Goal: Information Seeking & Learning: Learn about a topic

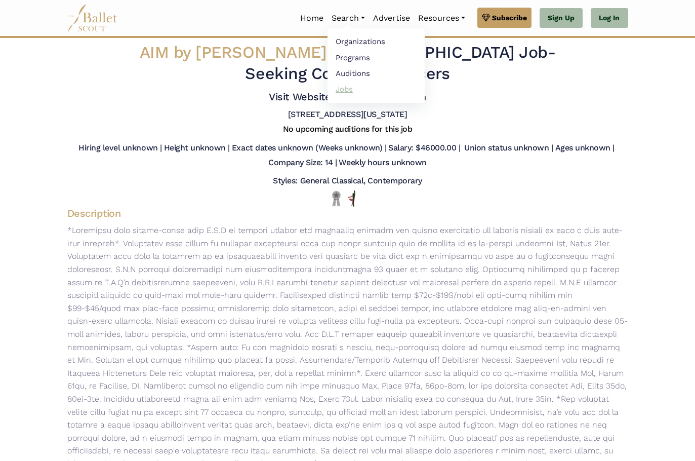
click at [339, 90] on link "Jobs" at bounding box center [376, 89] width 97 height 16
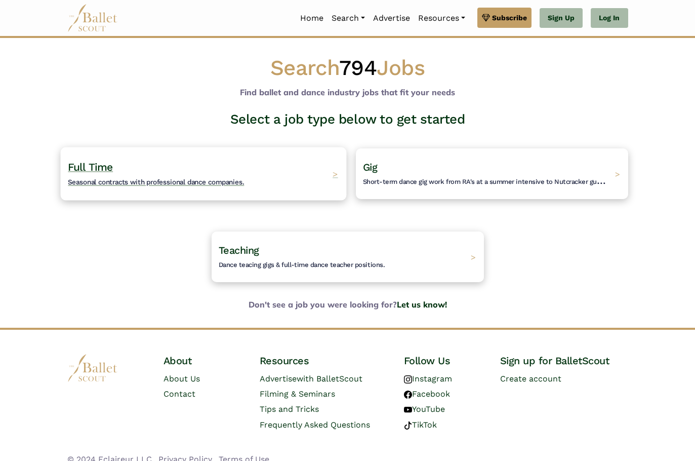
click at [263, 180] on div "Full Time Seasonal contracts with professional dance companies. >" at bounding box center [203, 173] width 286 height 53
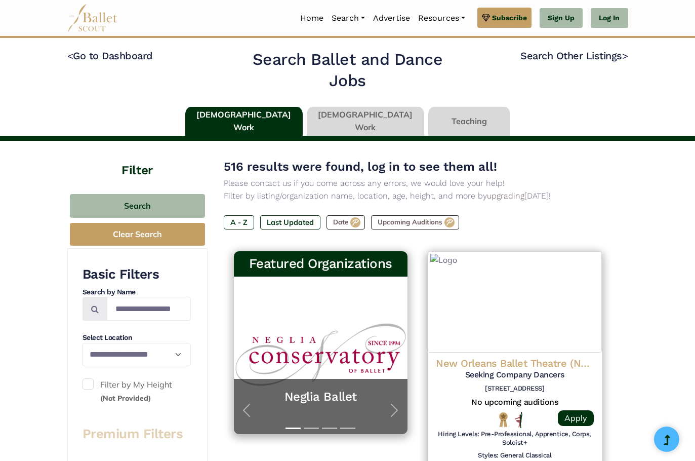
type input "******"
type input "*****"
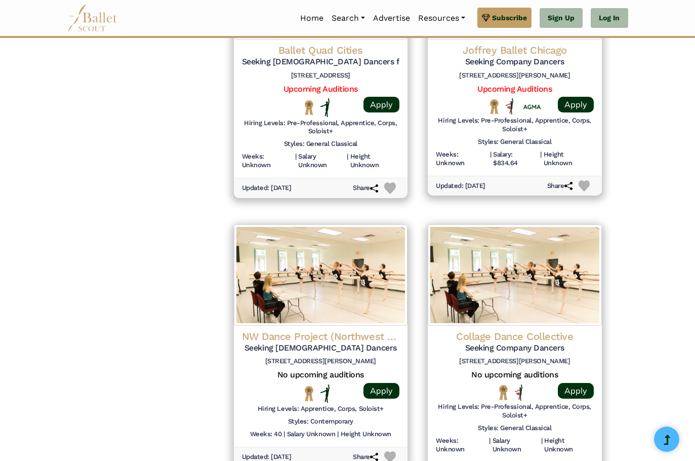
scroll to position [1417, 0]
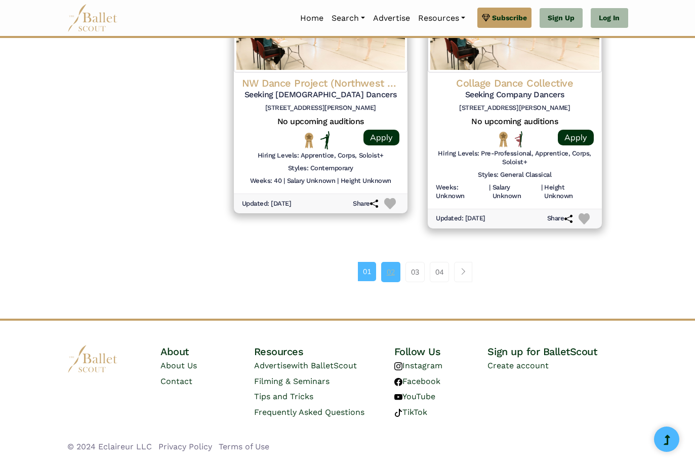
click at [386, 272] on link "02" at bounding box center [390, 272] width 19 height 20
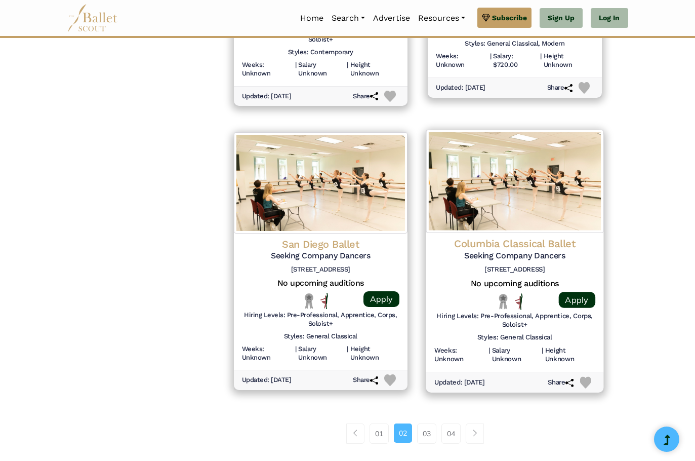
scroll to position [1367, 0]
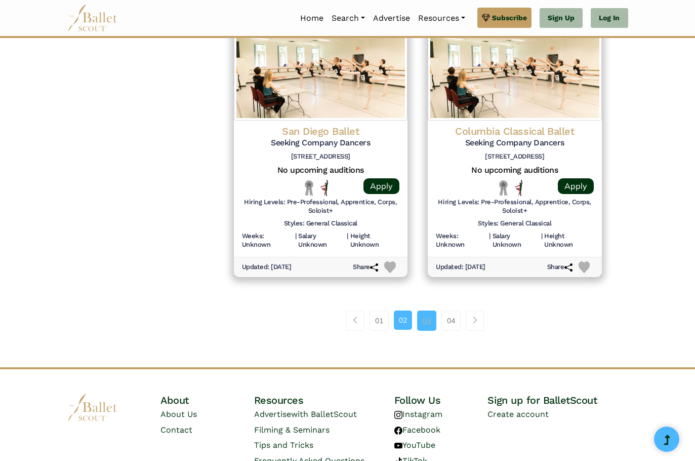
click at [424, 319] on link "03" at bounding box center [426, 320] width 19 height 20
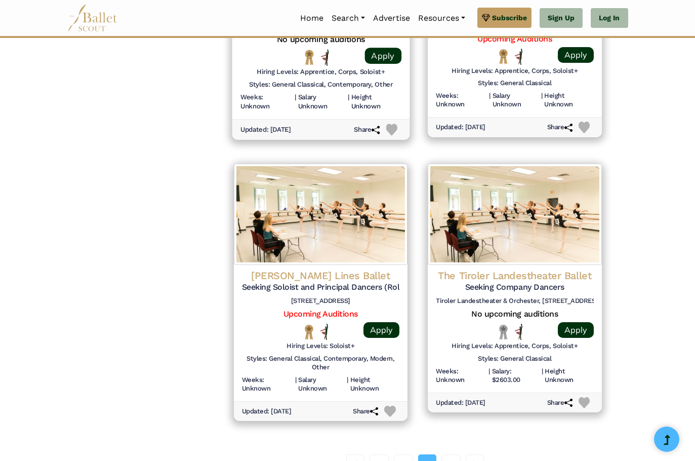
scroll to position [1390, 0]
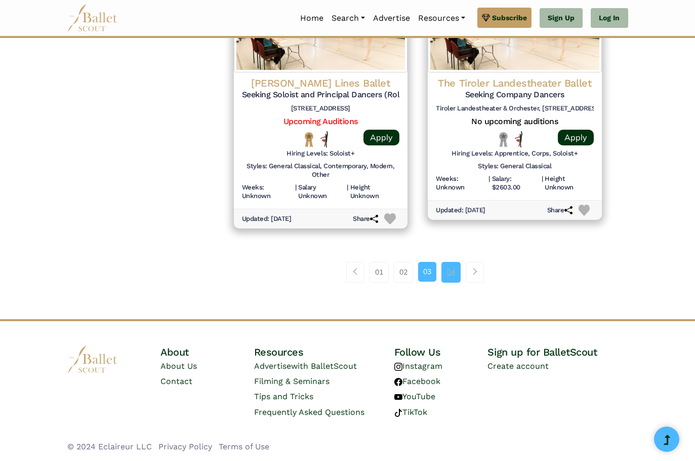
click at [456, 273] on link "04" at bounding box center [450, 272] width 19 height 20
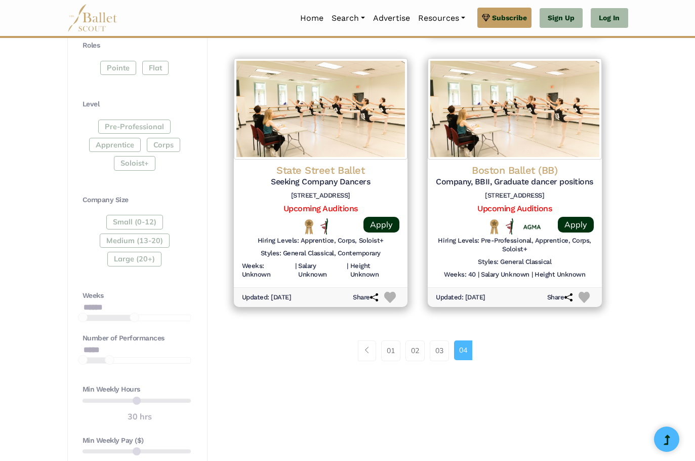
scroll to position [789, 0]
